Goal: Information Seeking & Learning: Learn about a topic

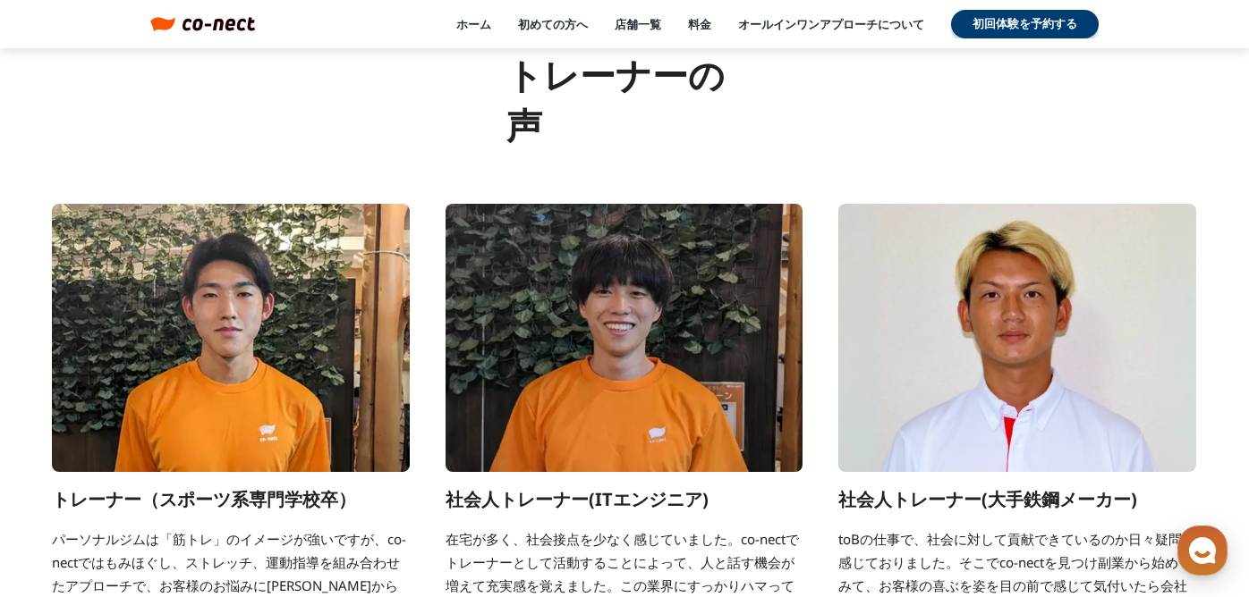
scroll to position [6543, 0]
